Goal: Transaction & Acquisition: Purchase product/service

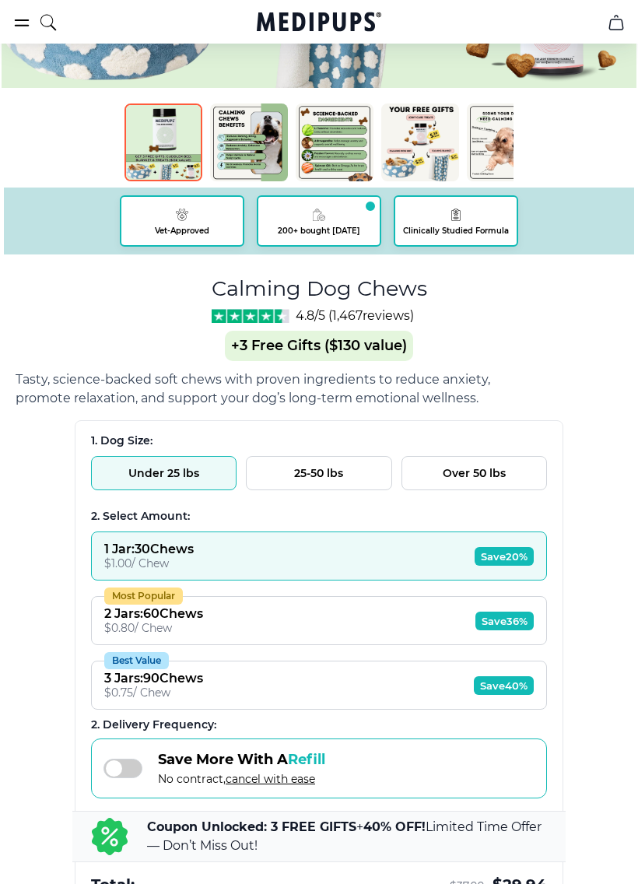
scroll to position [655, 0]
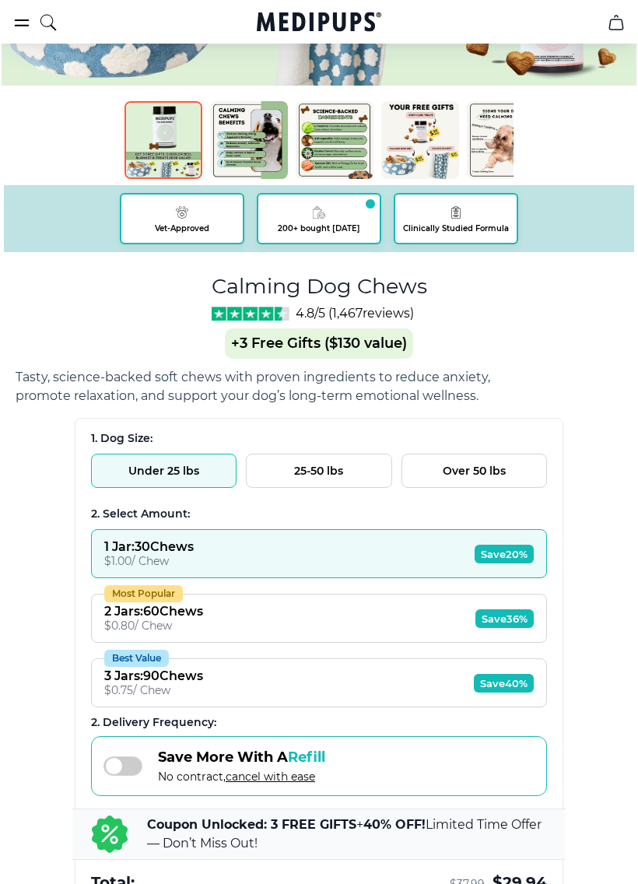
click at [461, 467] on button "Over 50 lbs" at bounding box center [475, 471] width 146 height 34
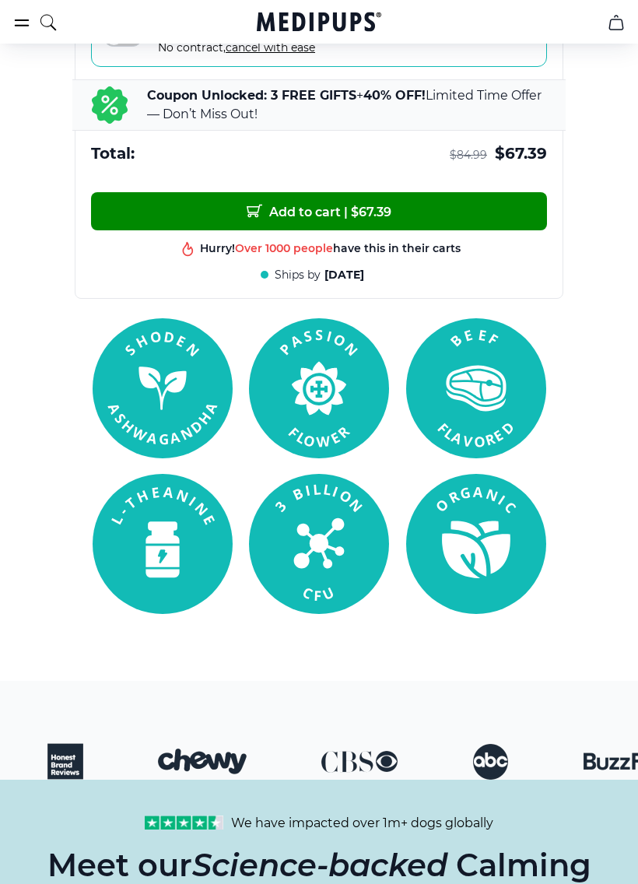
scroll to position [1384, 0]
click at [23, 478] on section at bounding box center [319, 466] width 638 height 296
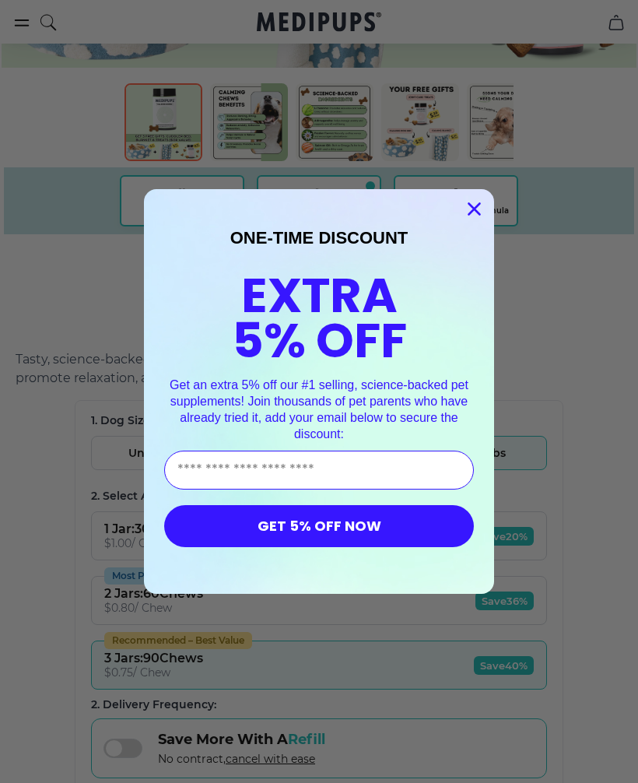
scroll to position [672, 0]
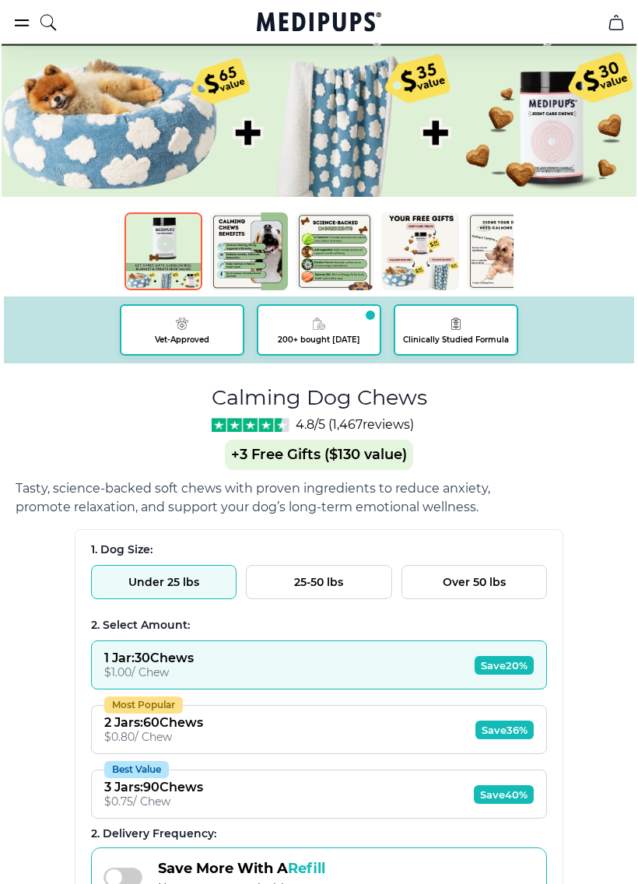
scroll to position [543, 0]
click at [459, 584] on button "Over 50 lbs" at bounding box center [475, 582] width 146 height 34
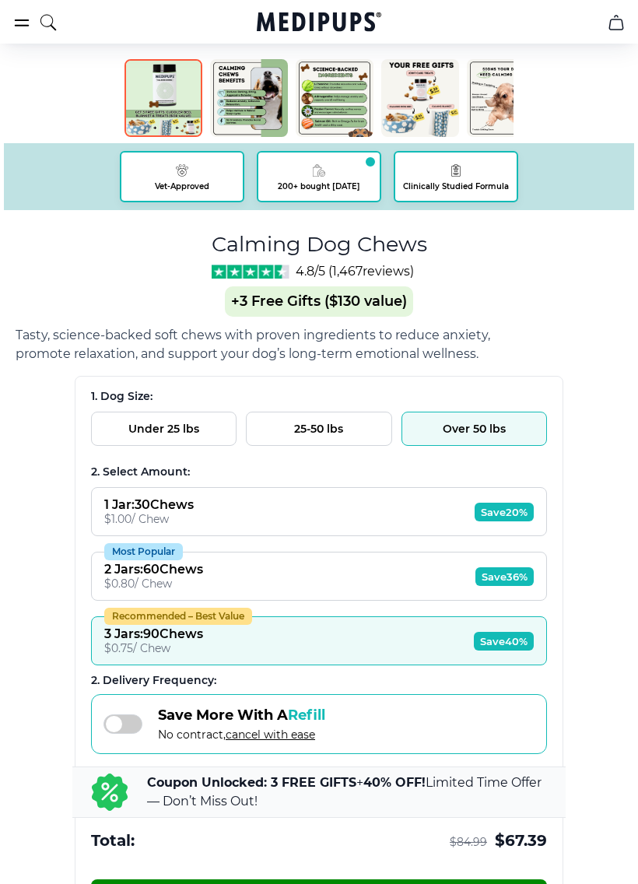
scroll to position [697, 0]
click at [490, 581] on span "Save 36%" at bounding box center [505, 576] width 58 height 19
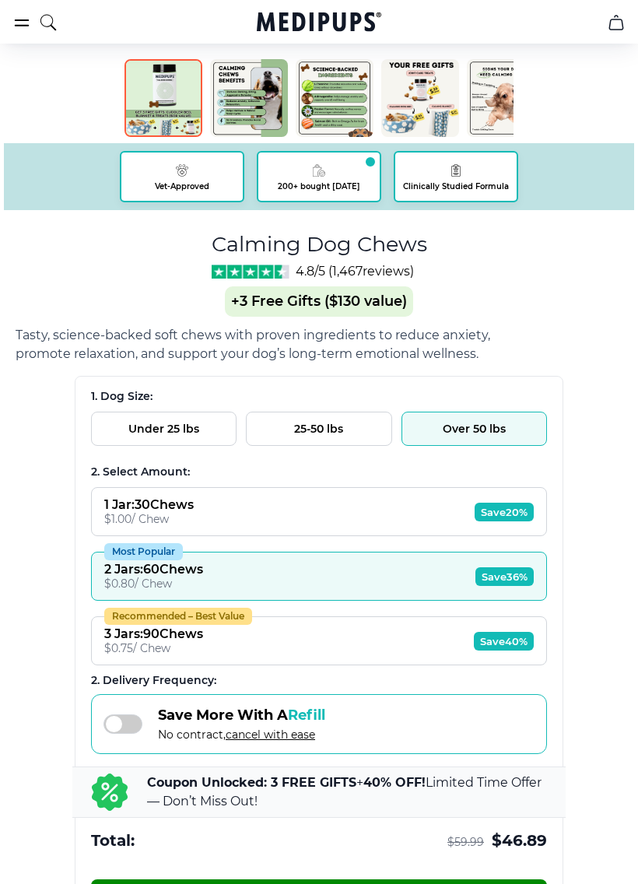
scroll to position [698, 0]
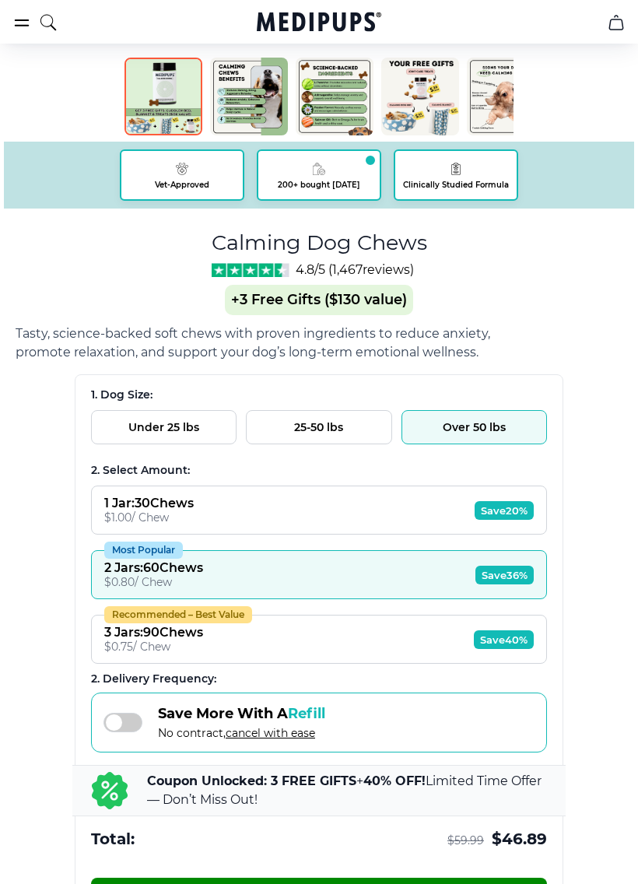
click at [495, 647] on span "Save 40%" at bounding box center [504, 639] width 60 height 19
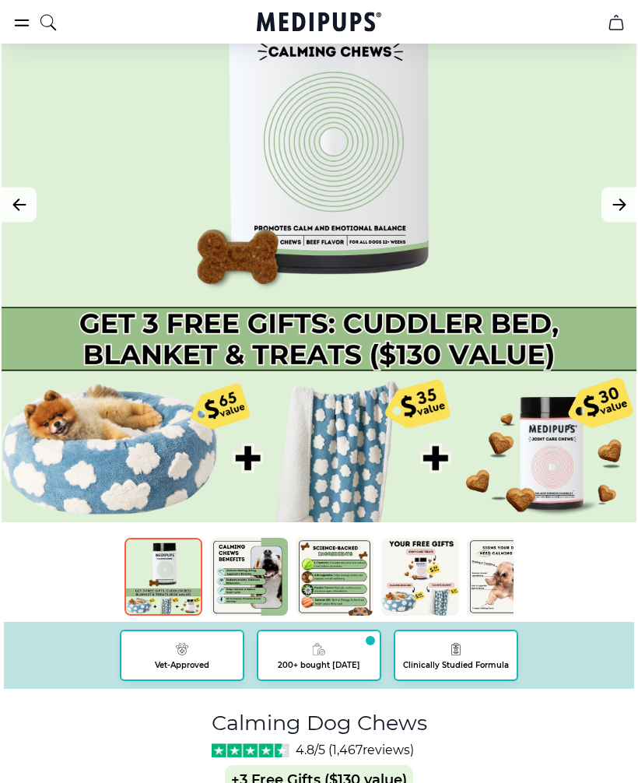
scroll to position [216, 0]
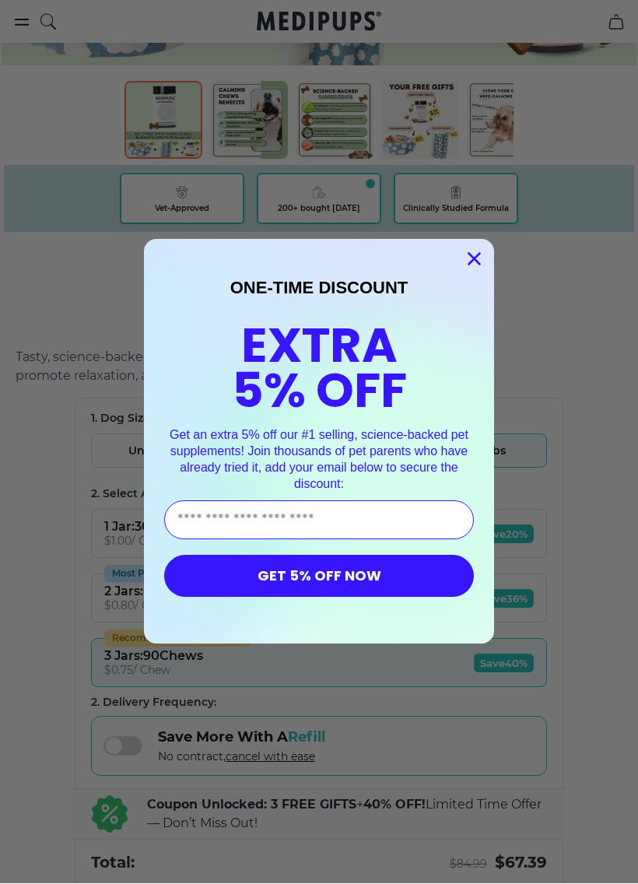
type input "**********"
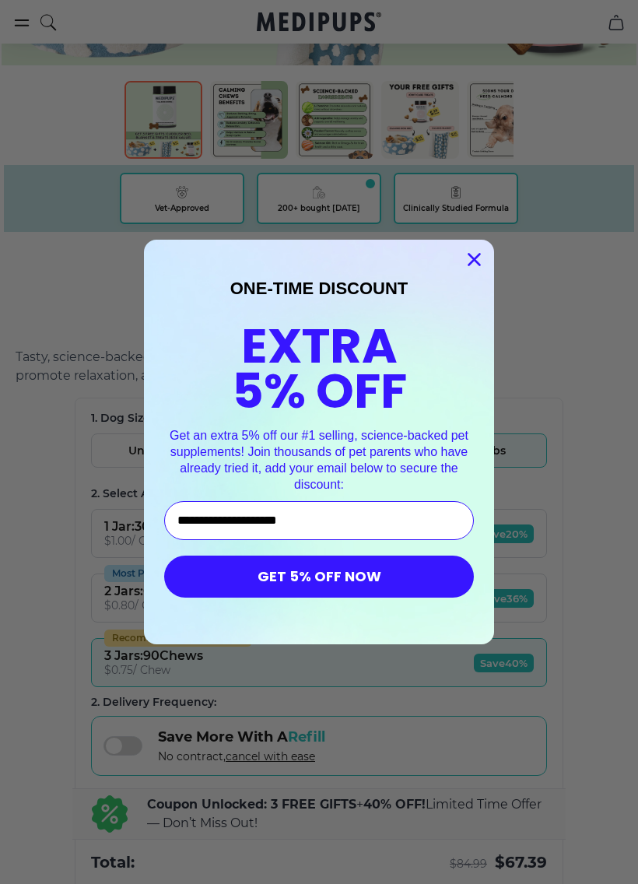
click at [198, 573] on button "GET 5% OFF NOW" at bounding box center [319, 577] width 310 height 42
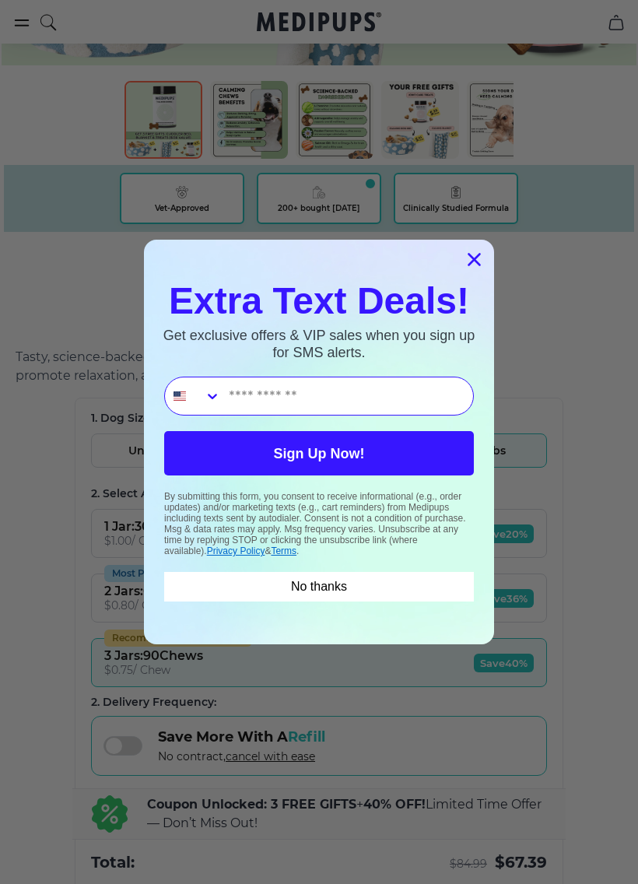
click at [290, 588] on button "No thanks" at bounding box center [319, 587] width 310 height 30
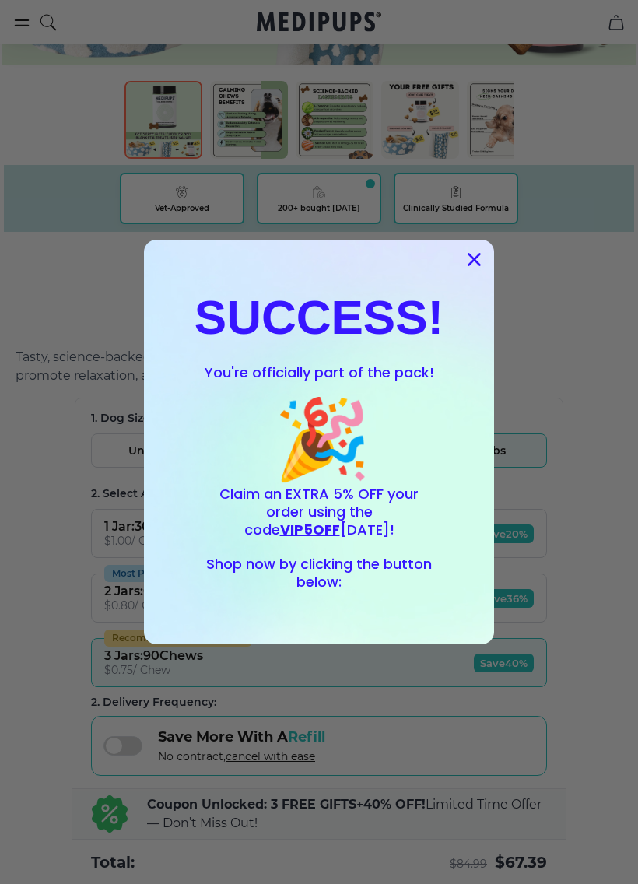
click at [290, 695] on div "Close dialog SUCCESS! You're officially part of the pack! 🎉 Claim an EXTRA 5% O…" at bounding box center [319, 442] width 638 height 884
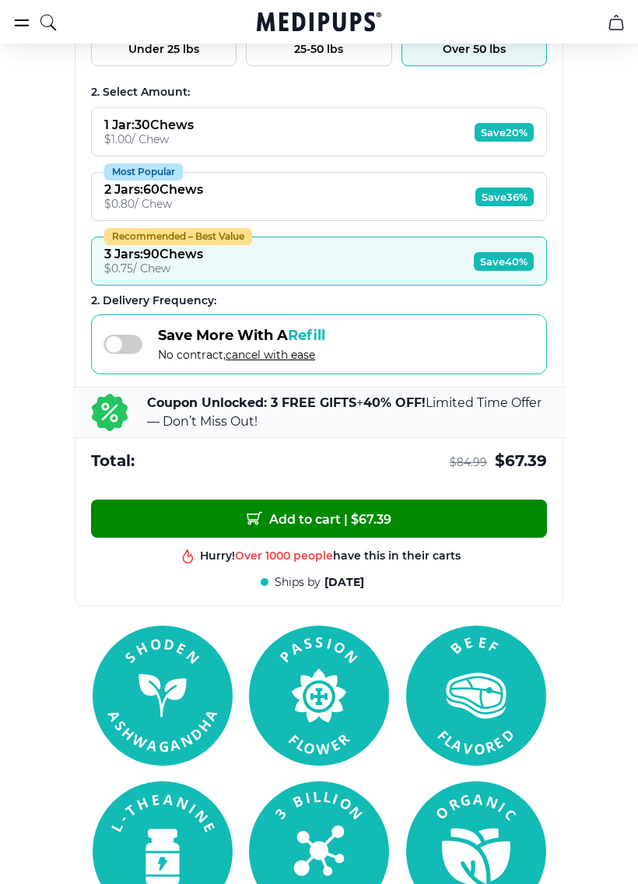
scroll to position [1076, 0]
click at [268, 522] on span "Add to cart | $ 67.39" at bounding box center [319, 519] width 145 height 16
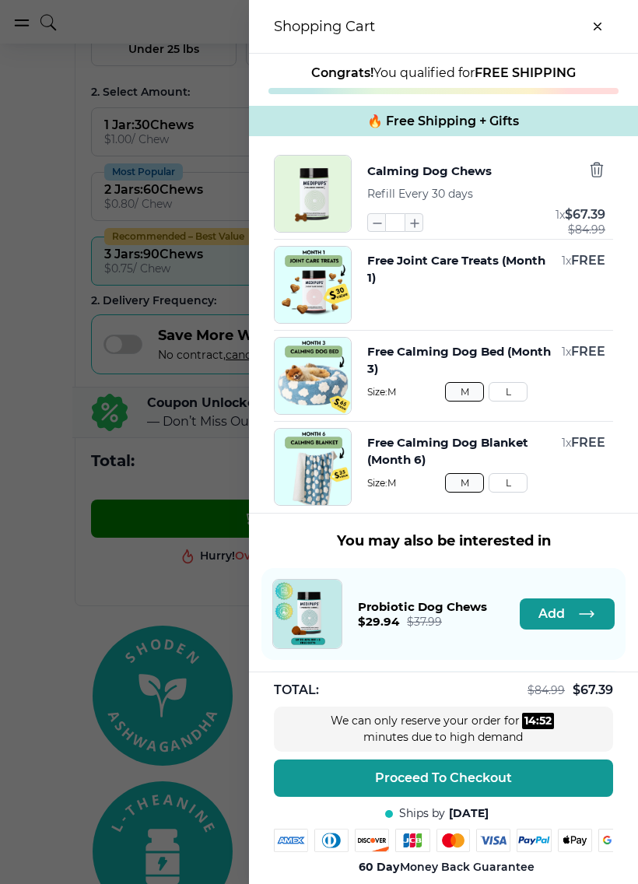
click at [382, 768] on button "Proceed To Checkout" at bounding box center [443, 778] width 339 height 37
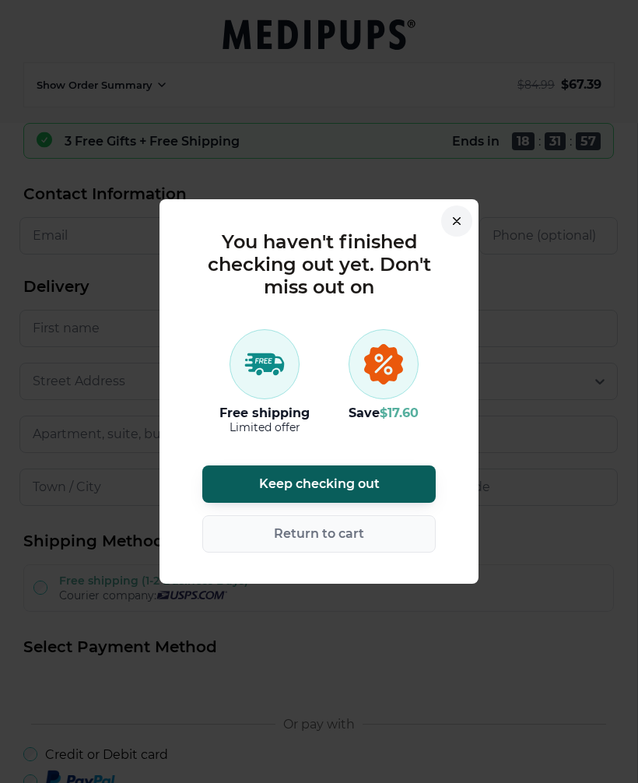
scroll to position [77, 0]
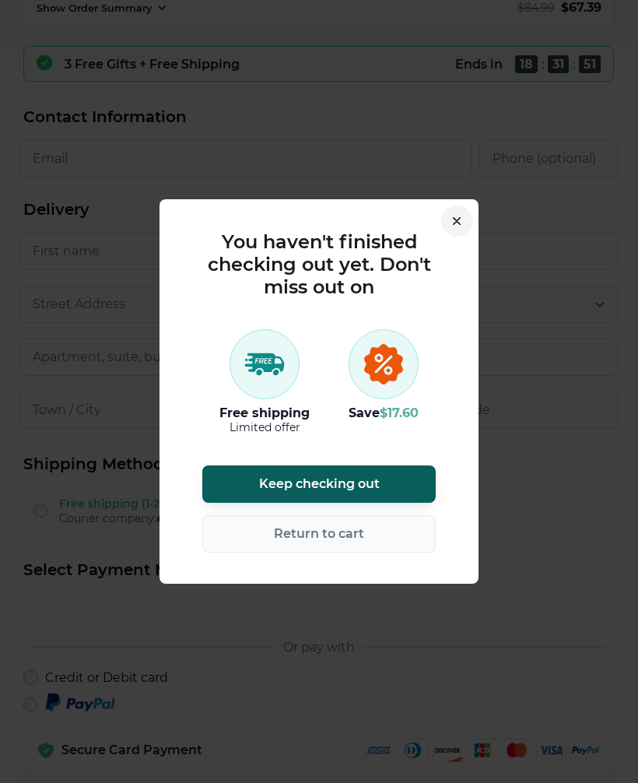
click at [460, 223] on button "button" at bounding box center [456, 220] width 31 height 31
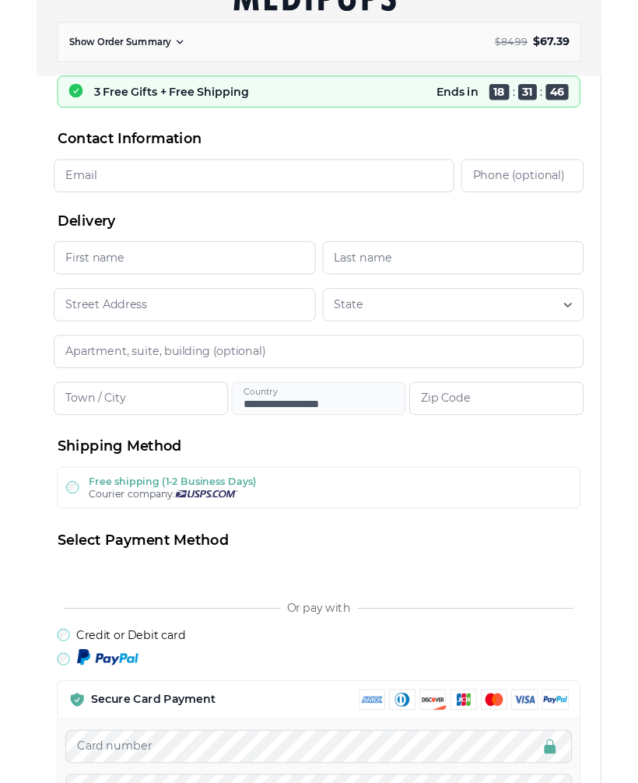
scroll to position [0, 0]
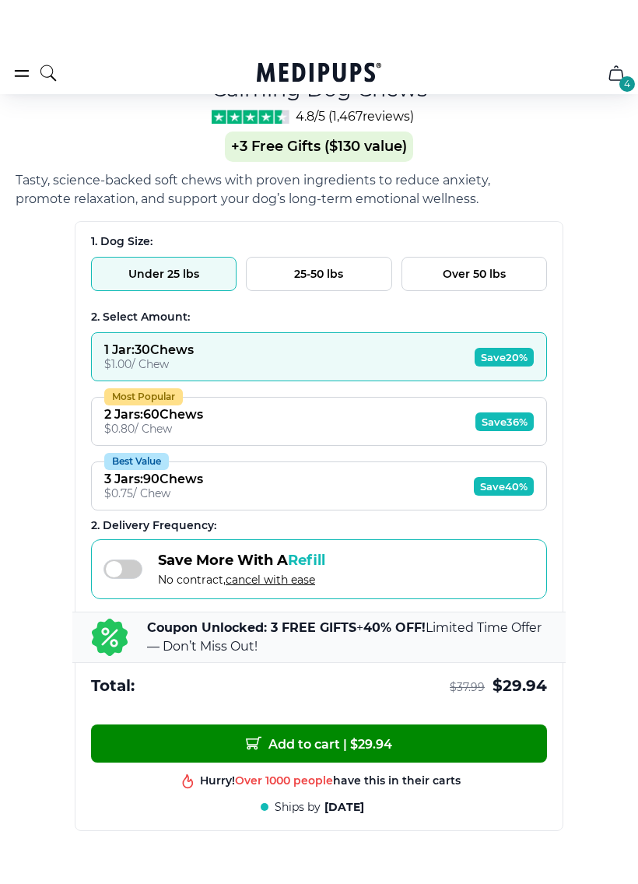
scroll to position [907, 0]
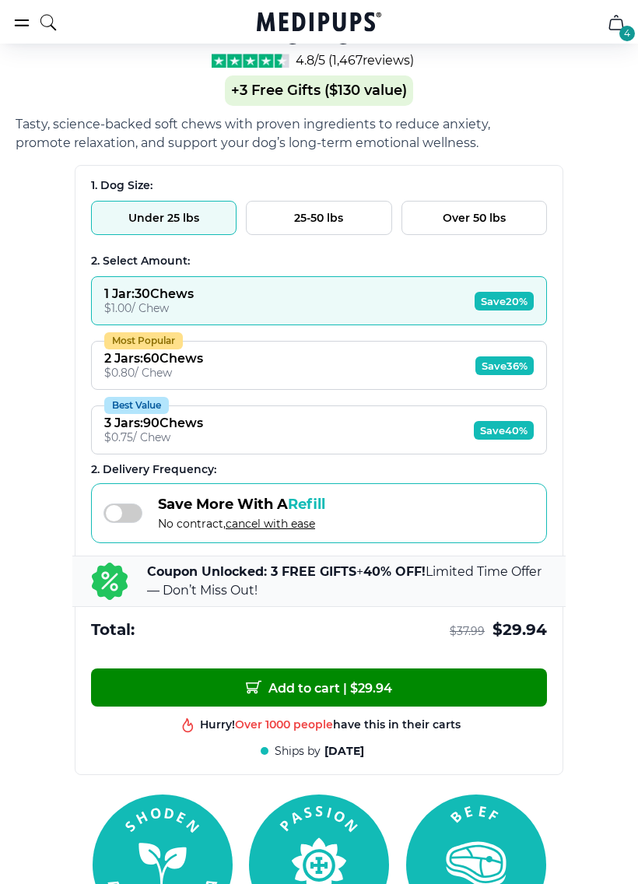
click at [452, 217] on button "Over 50 lbs" at bounding box center [475, 218] width 146 height 34
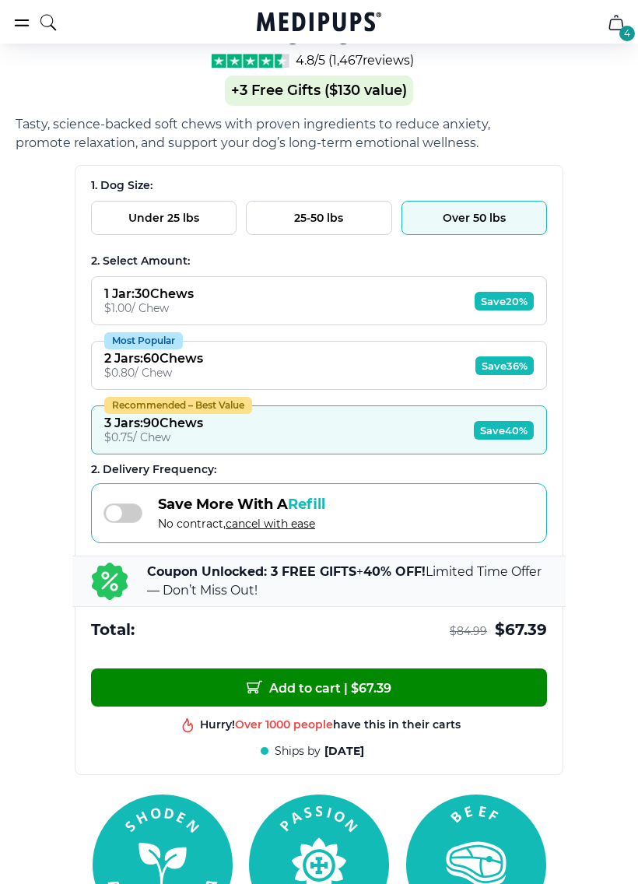
click at [467, 218] on button "Over 50 lbs" at bounding box center [475, 218] width 146 height 34
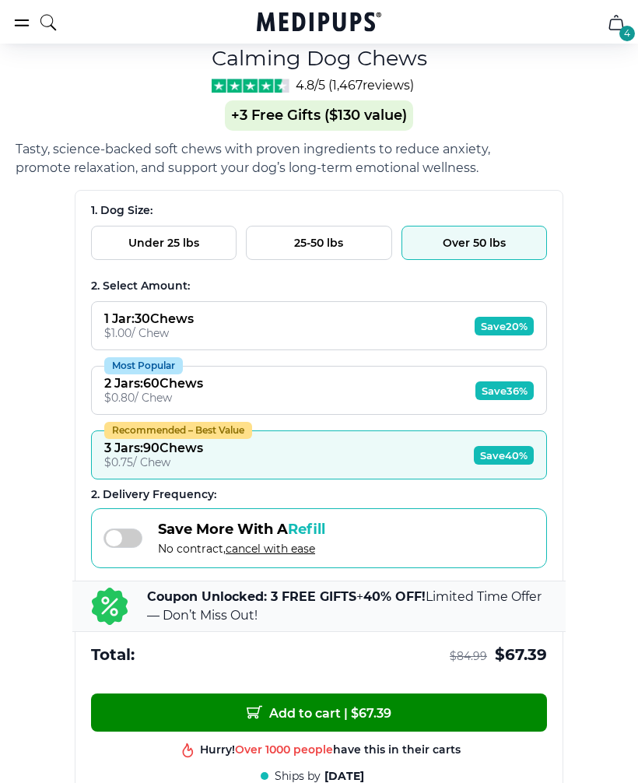
scroll to position [879, 0]
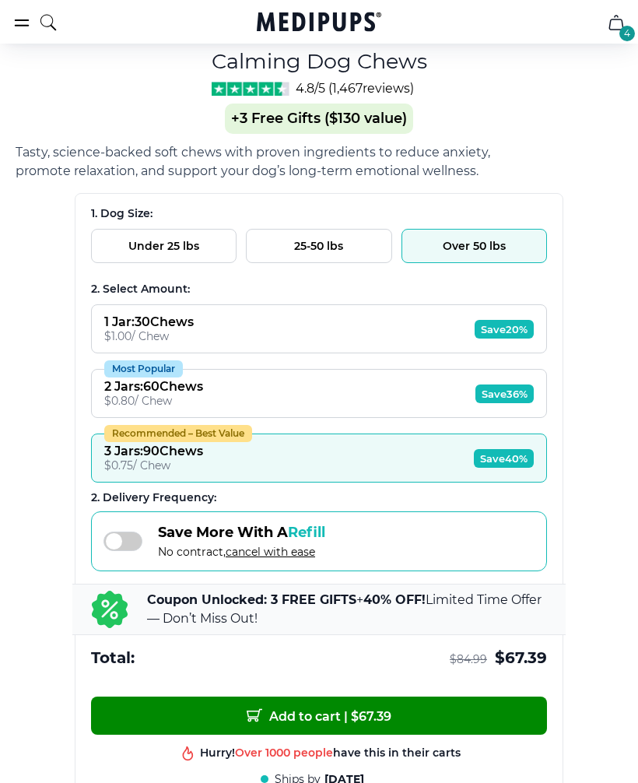
click at [609, 27] on icon "cart" at bounding box center [616, 22] width 19 height 19
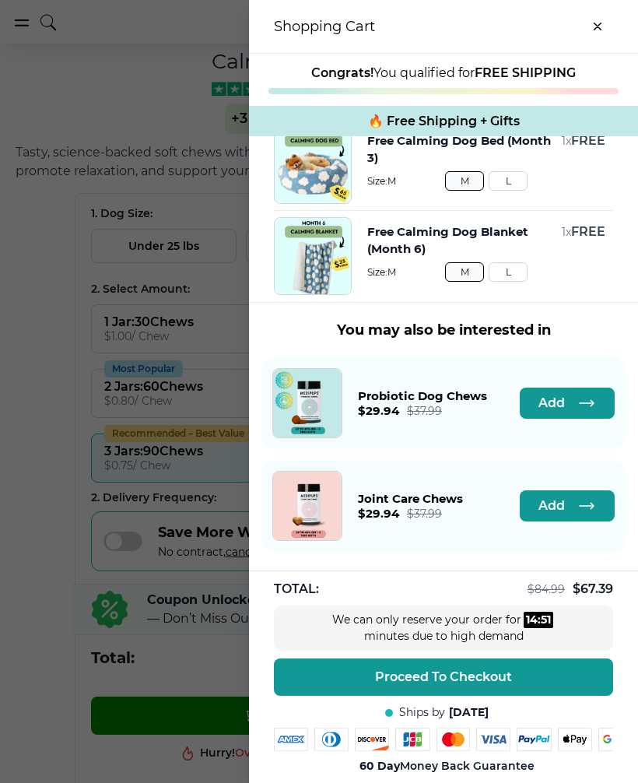
scroll to position [219, 0]
click at [333, 676] on button "Proceed To Checkout" at bounding box center [443, 676] width 339 height 37
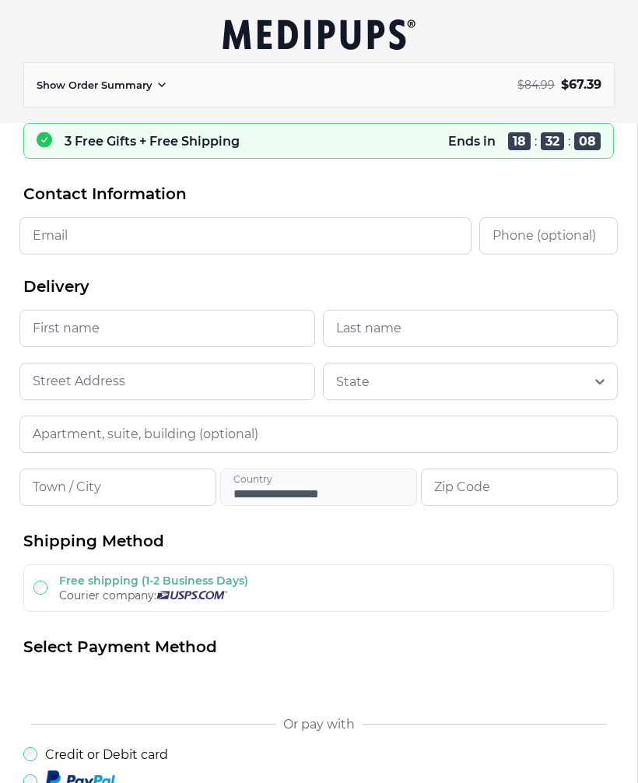
click at [45, 233] on input "Email" at bounding box center [245, 235] width 452 height 37
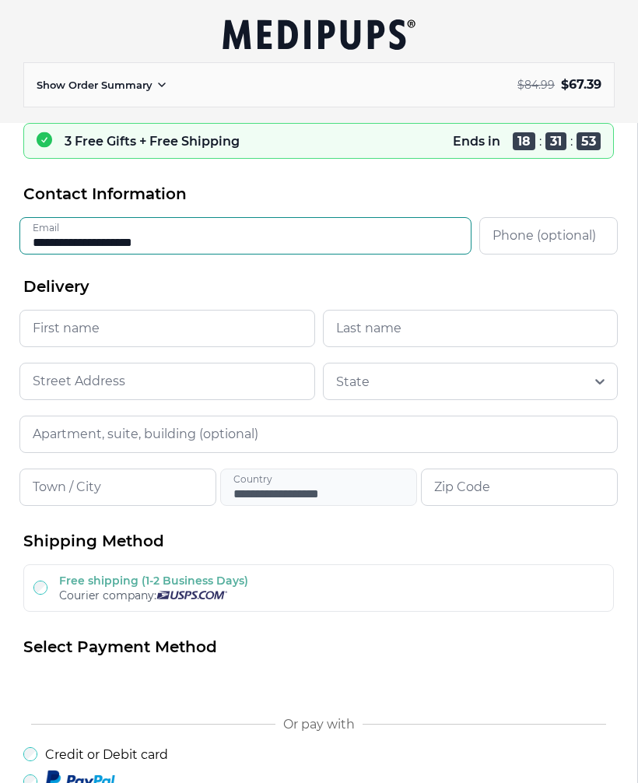
type input "**********"
click at [37, 332] on input "First name" at bounding box center [167, 328] width 296 height 37
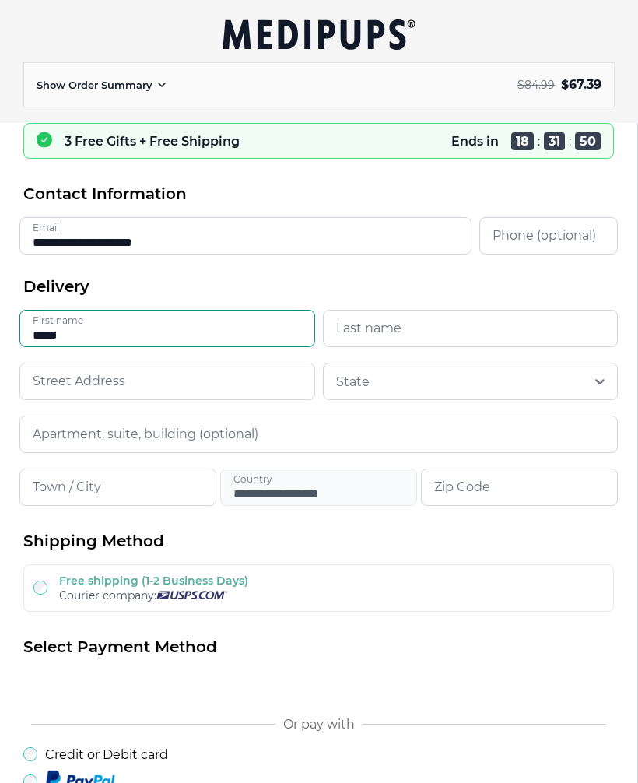
type input "*****"
click at [343, 321] on input "Last name" at bounding box center [471, 328] width 296 height 37
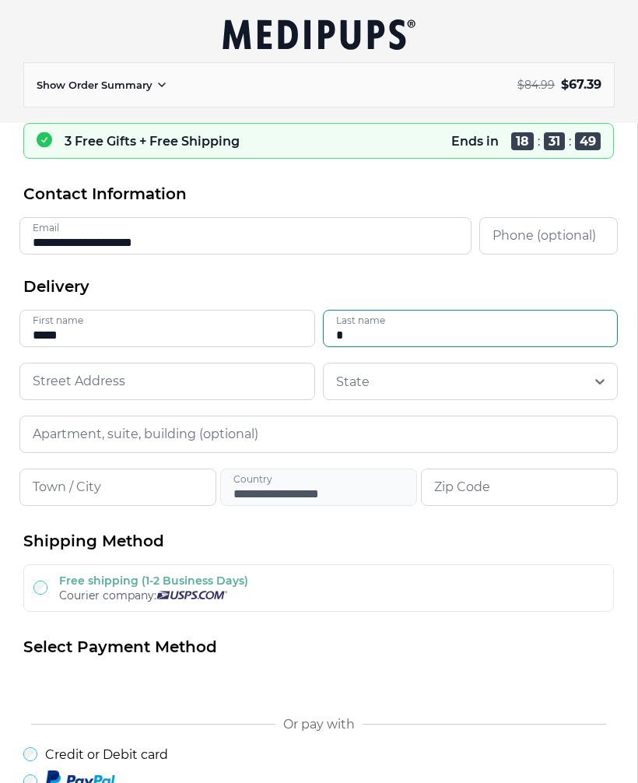
click at [355, 327] on input "*" at bounding box center [471, 328] width 296 height 37
click at [356, 336] on input "*" at bounding box center [471, 328] width 296 height 37
type input "*****"
click at [35, 382] on input at bounding box center [167, 381] width 296 height 37
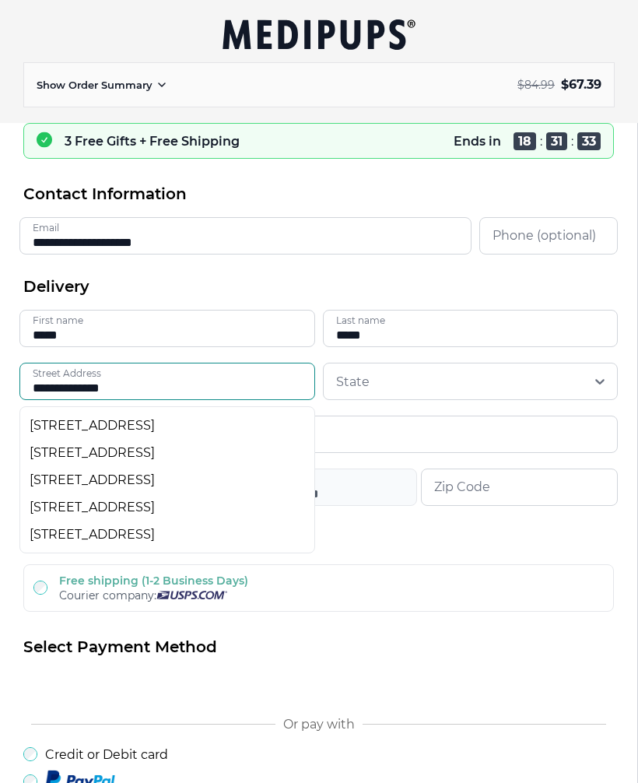
type input "**********"
click at [56, 426] on div "[STREET_ADDRESS]" at bounding box center [168, 425] width 276 height 15
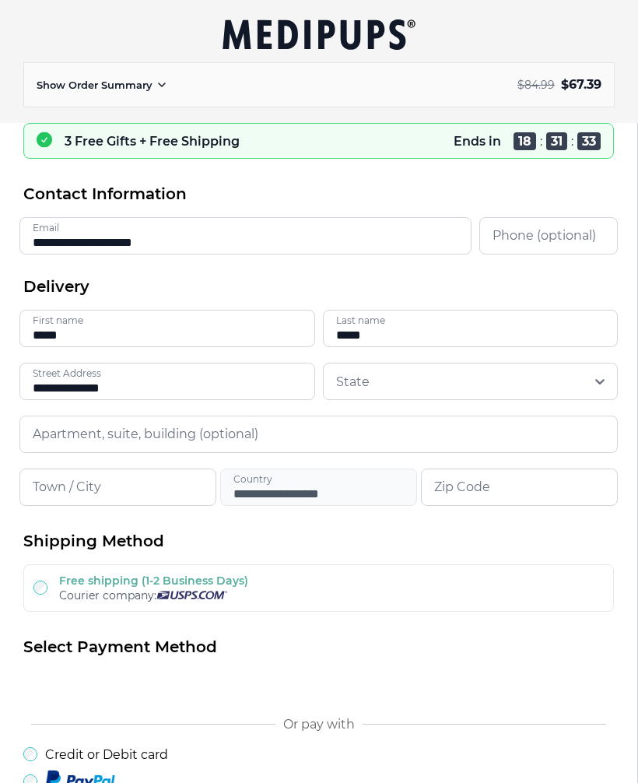
type input "**********"
type input "*****"
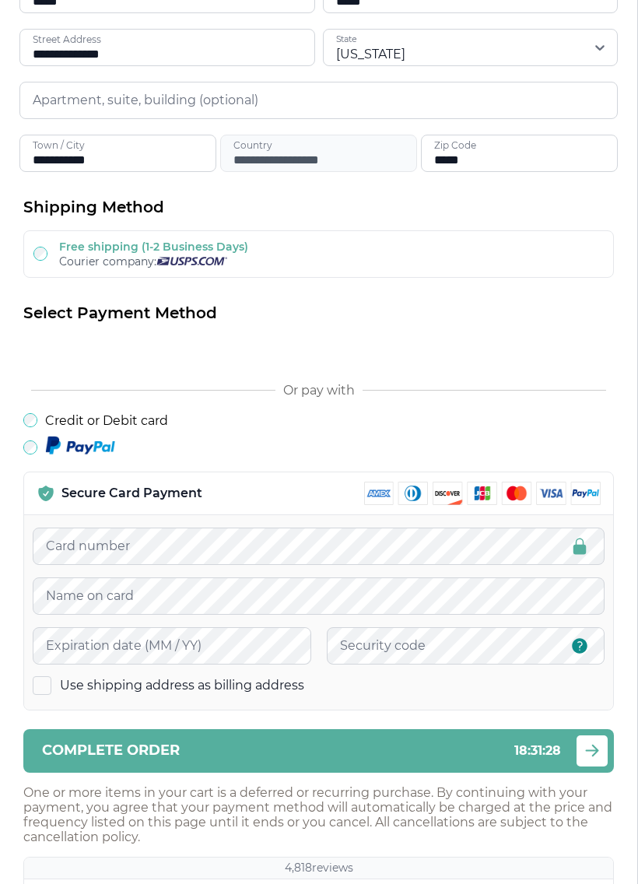
scroll to position [356, 0]
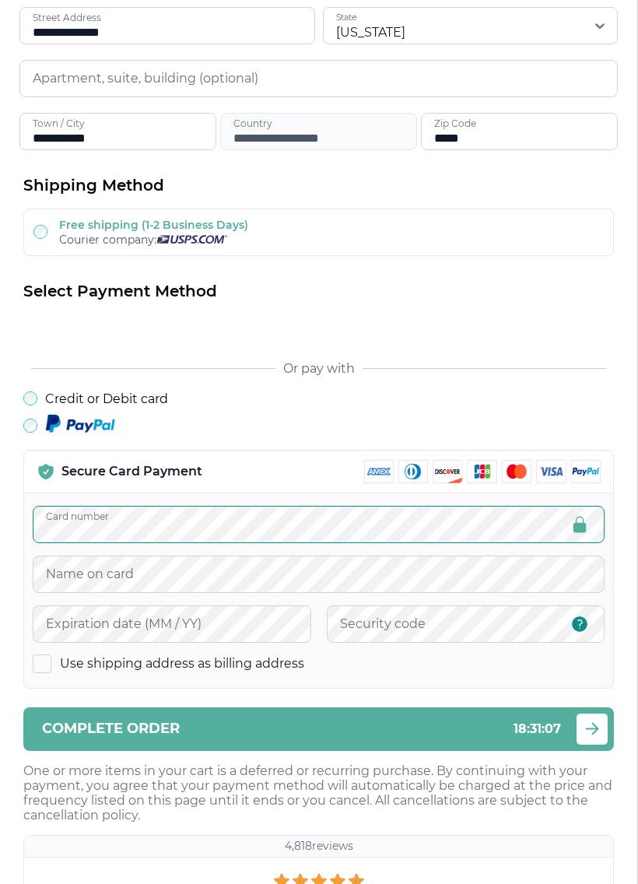
click at [47, 576] on div "Card number Name on card Expiration date (MM / YY) Security code Use shipping a…" at bounding box center [318, 590] width 589 height 195
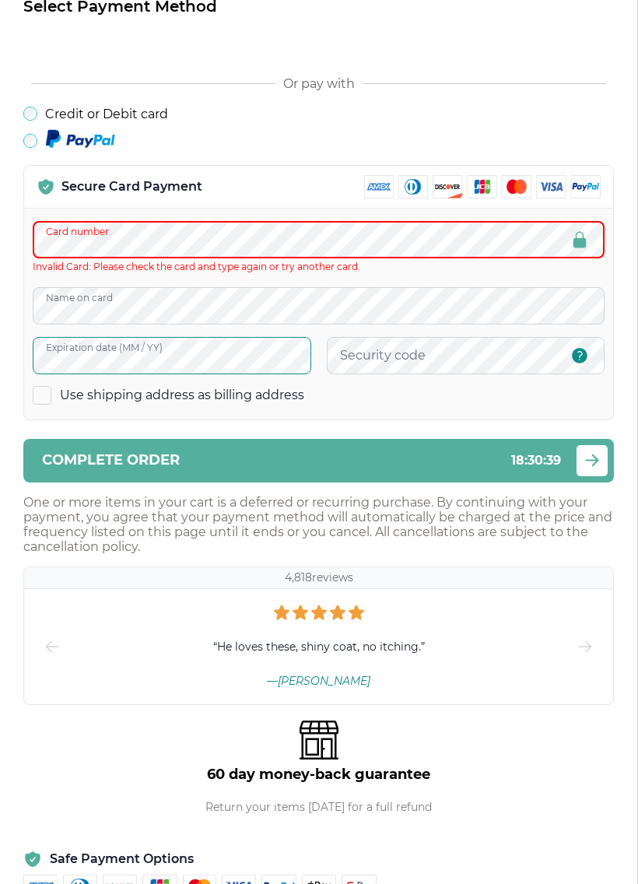
scroll to position [640, 0]
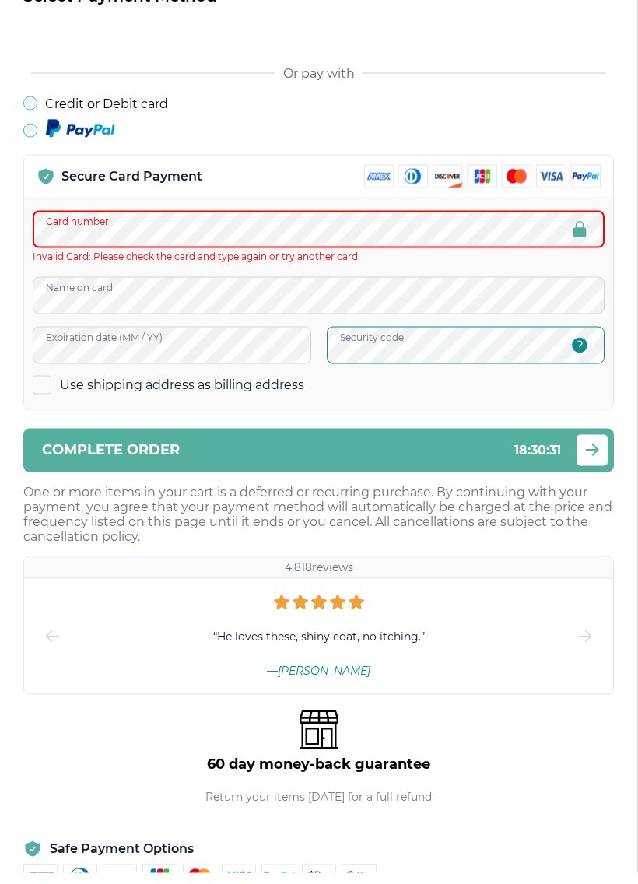
click at [65, 460] on span "Complete order" at bounding box center [111, 461] width 138 height 15
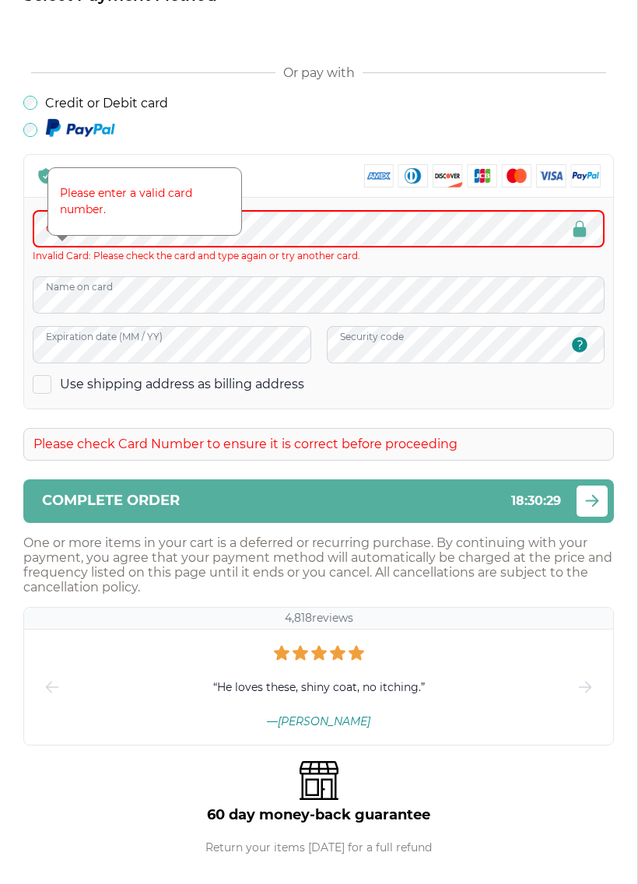
click at [72, 209] on p "Please enter a valid card number." at bounding box center [145, 201] width 170 height 33
click at [80, 215] on p "Please enter a valid card number." at bounding box center [145, 201] width 170 height 33
click at [223, 111] on div "Credit or Debit card" at bounding box center [318, 103] width 591 height 15
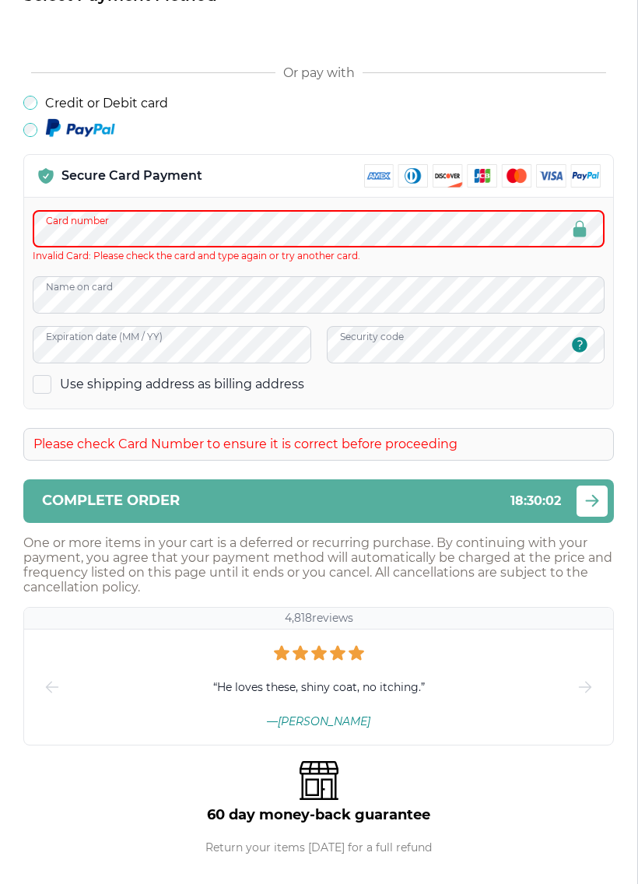
click at [52, 504] on form "**********" at bounding box center [318, 342] width 591 height 1620
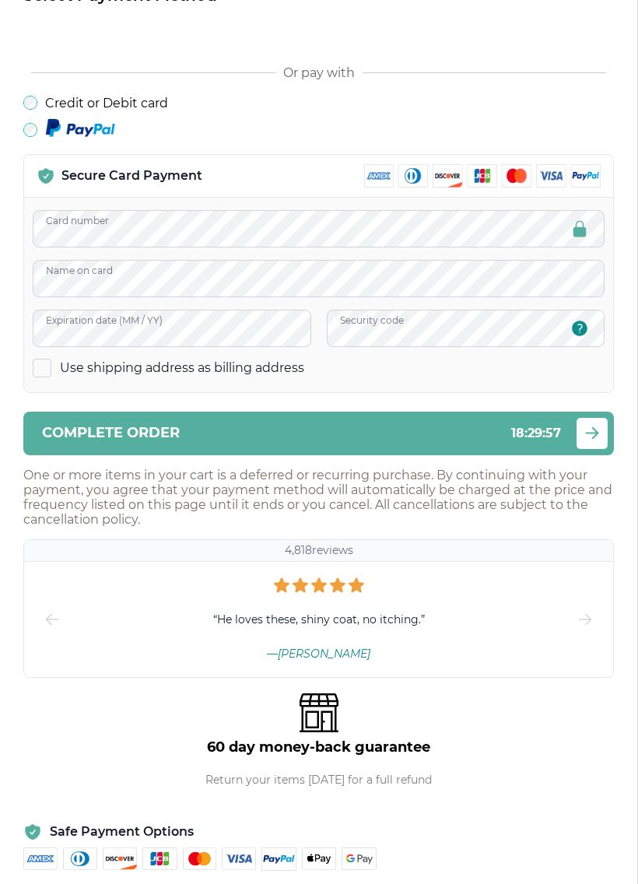
click at [51, 430] on span "Complete order" at bounding box center [111, 433] width 138 height 15
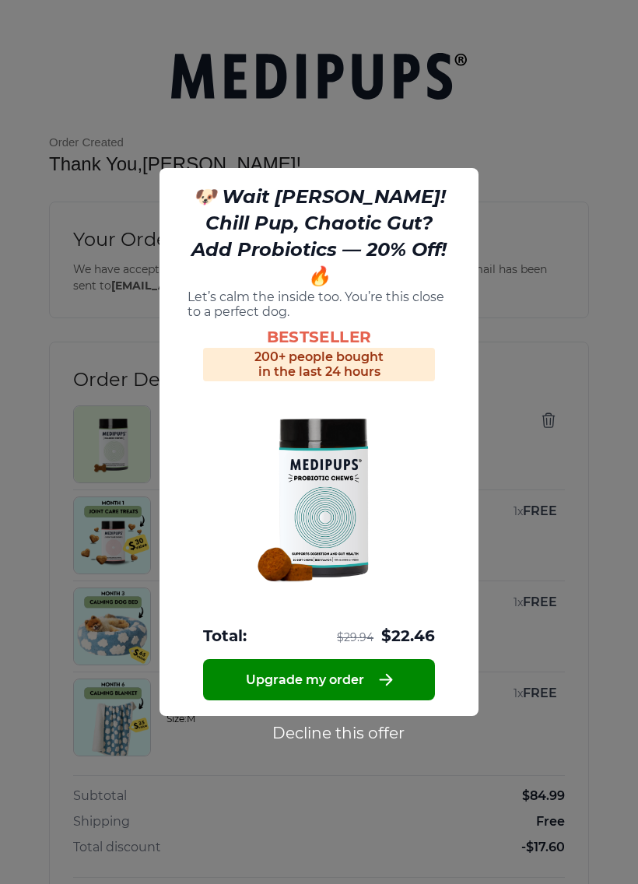
click at [24, 532] on div at bounding box center [319, 442] width 638 height 884
click at [279, 723] on button "Decline this offer" at bounding box center [339, 733] width 142 height 20
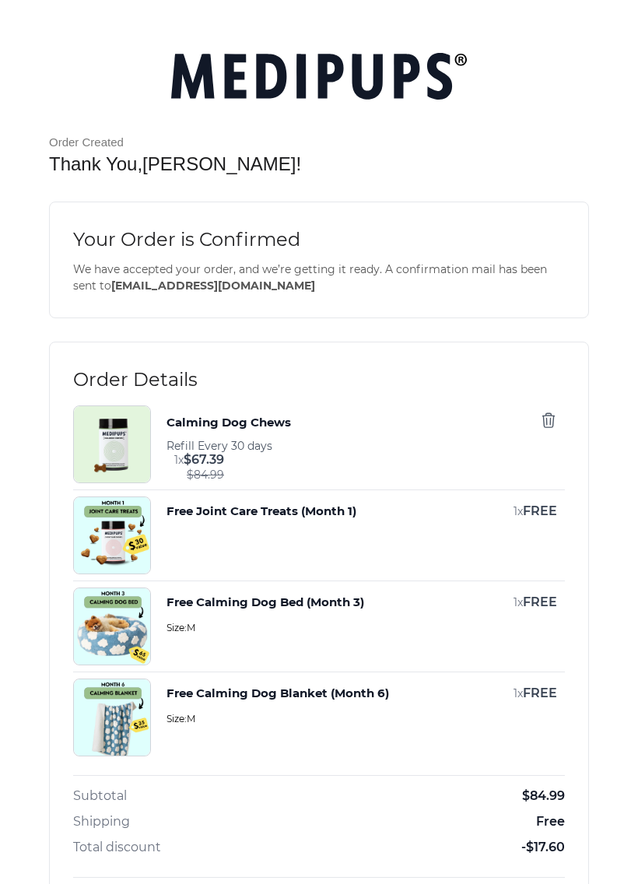
click at [179, 620] on span "Size: M" at bounding box center [362, 628] width 391 height 16
